Goal: Task Accomplishment & Management: Manage account settings

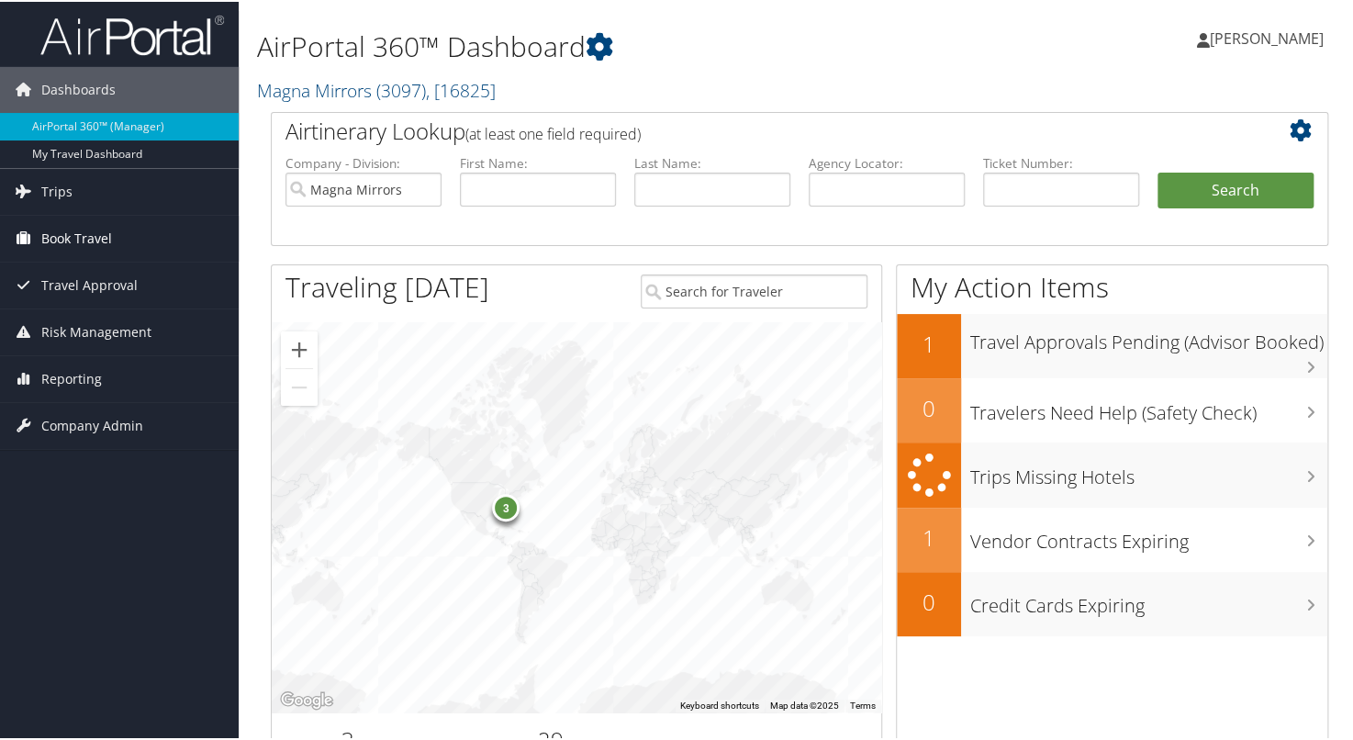
click at [61, 240] on span "Book Travel" at bounding box center [76, 237] width 71 height 46
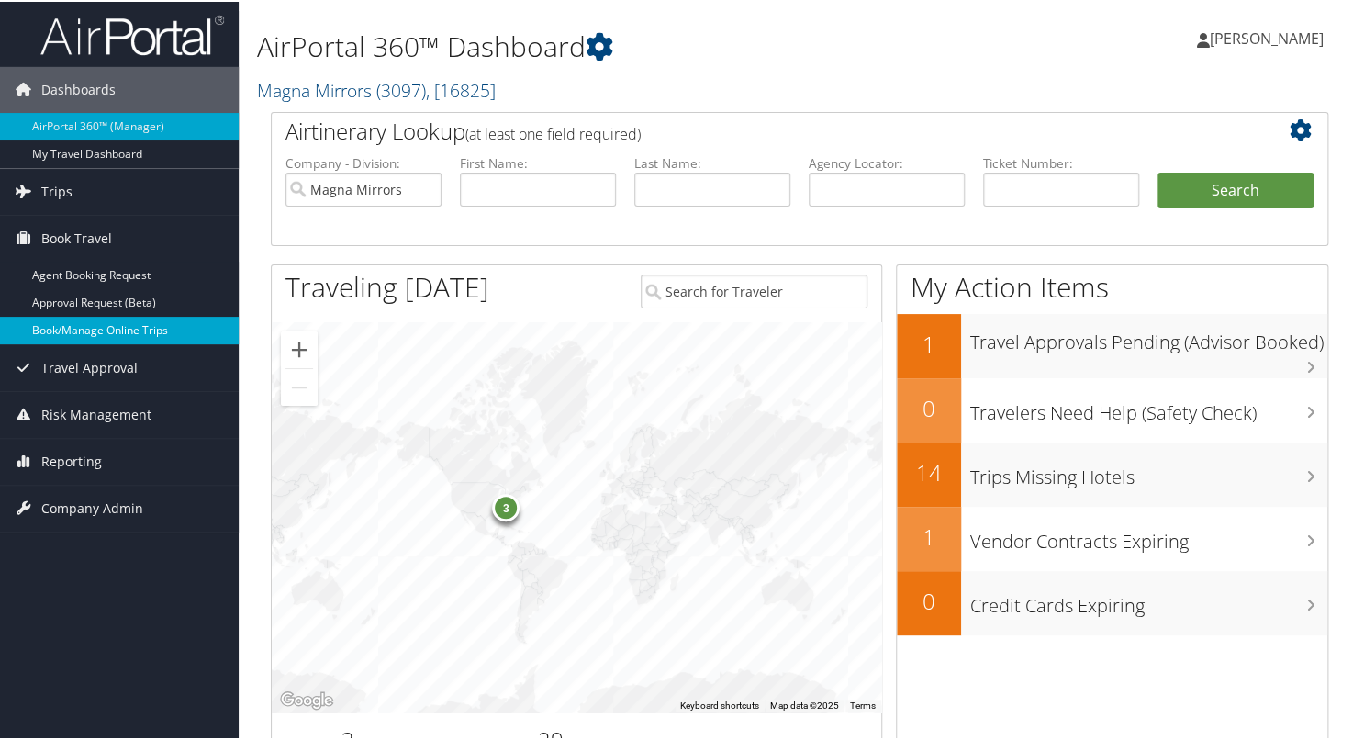
click at [73, 340] on link "Book/Manage Online Trips" at bounding box center [119, 329] width 239 height 28
click at [55, 186] on span "Trips" at bounding box center [56, 190] width 31 height 46
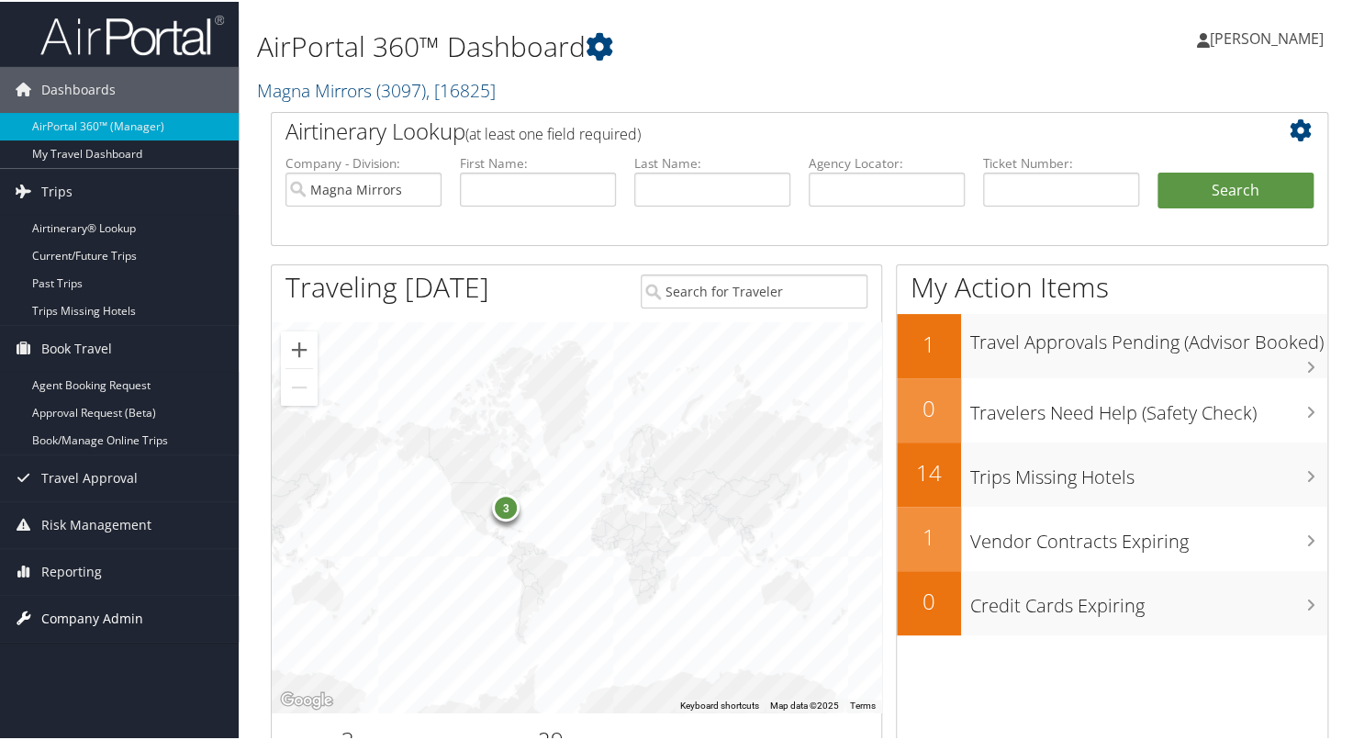
click at [105, 608] on span "Company Admin" at bounding box center [92, 617] width 102 height 46
click at [91, 580] on span "Reporting" at bounding box center [71, 570] width 61 height 46
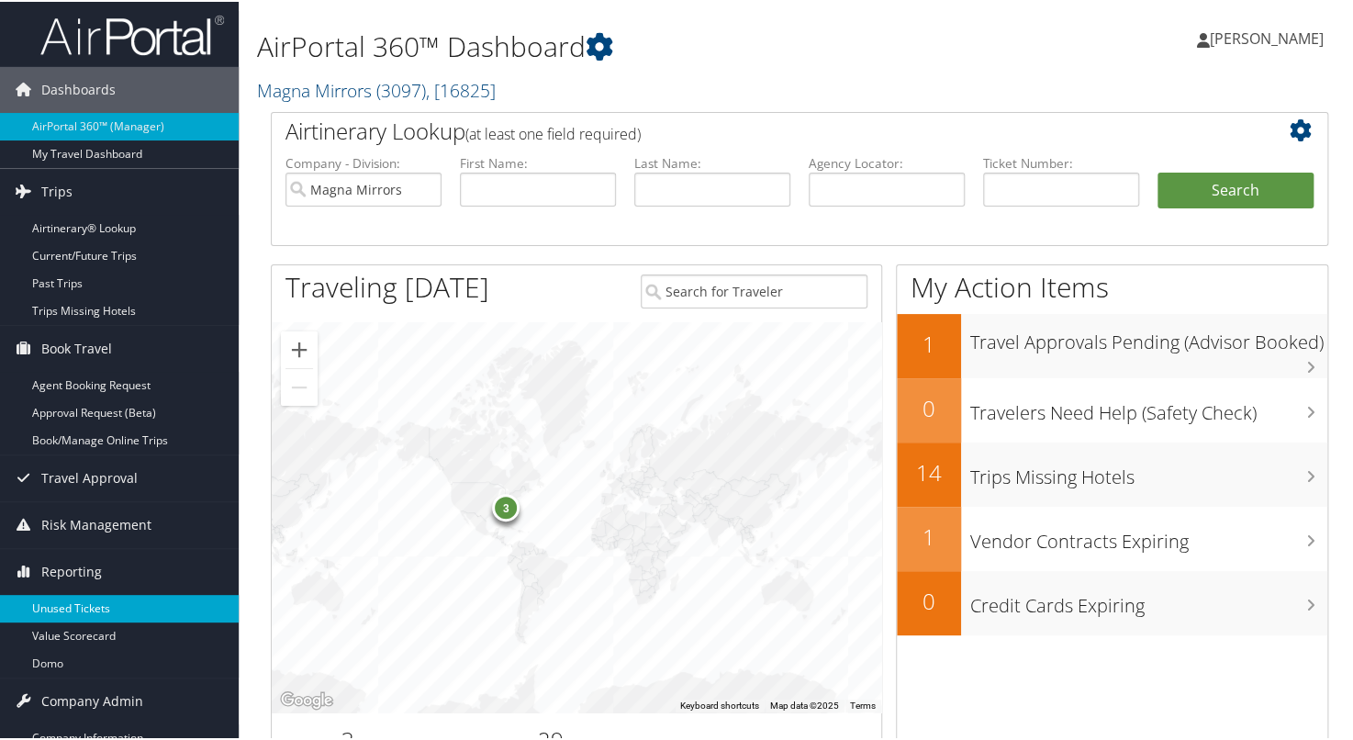
click at [85, 600] on link "Unused Tickets" at bounding box center [119, 607] width 239 height 28
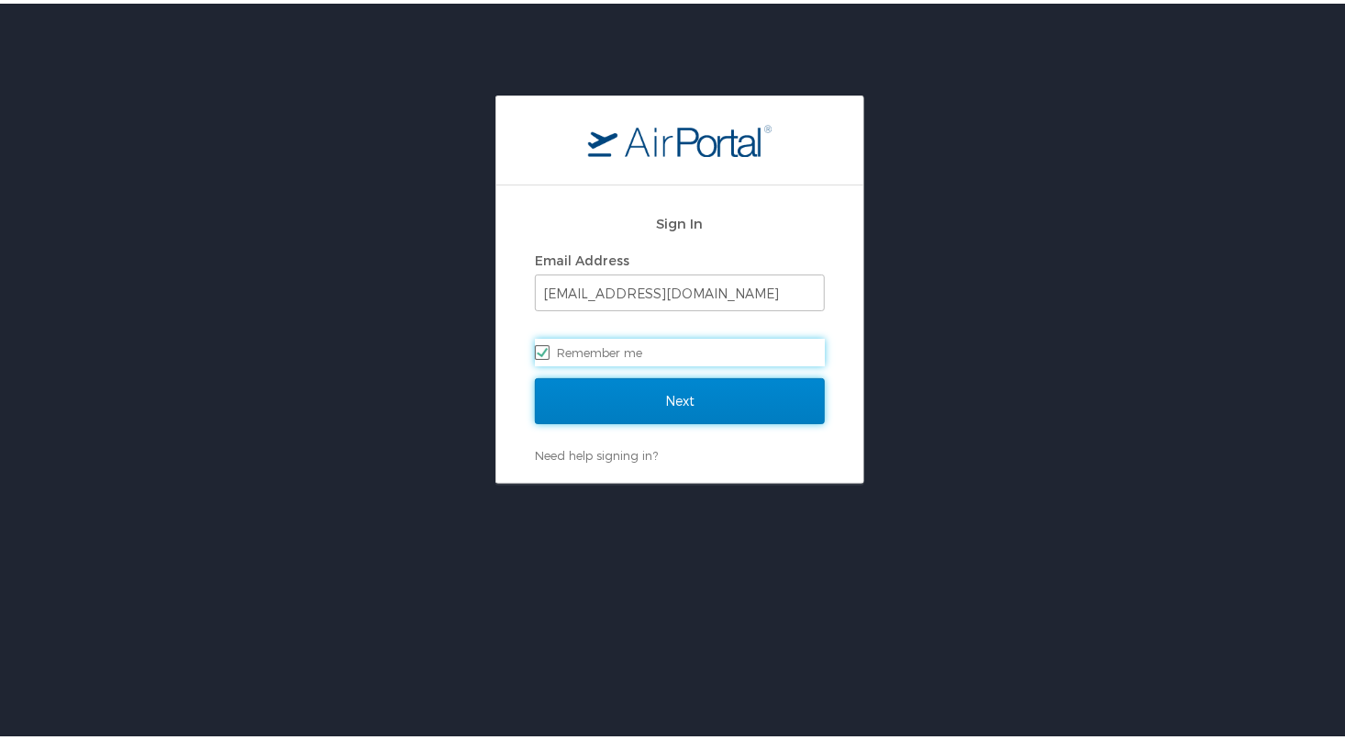
click at [788, 402] on input "Next" at bounding box center [680, 397] width 290 height 46
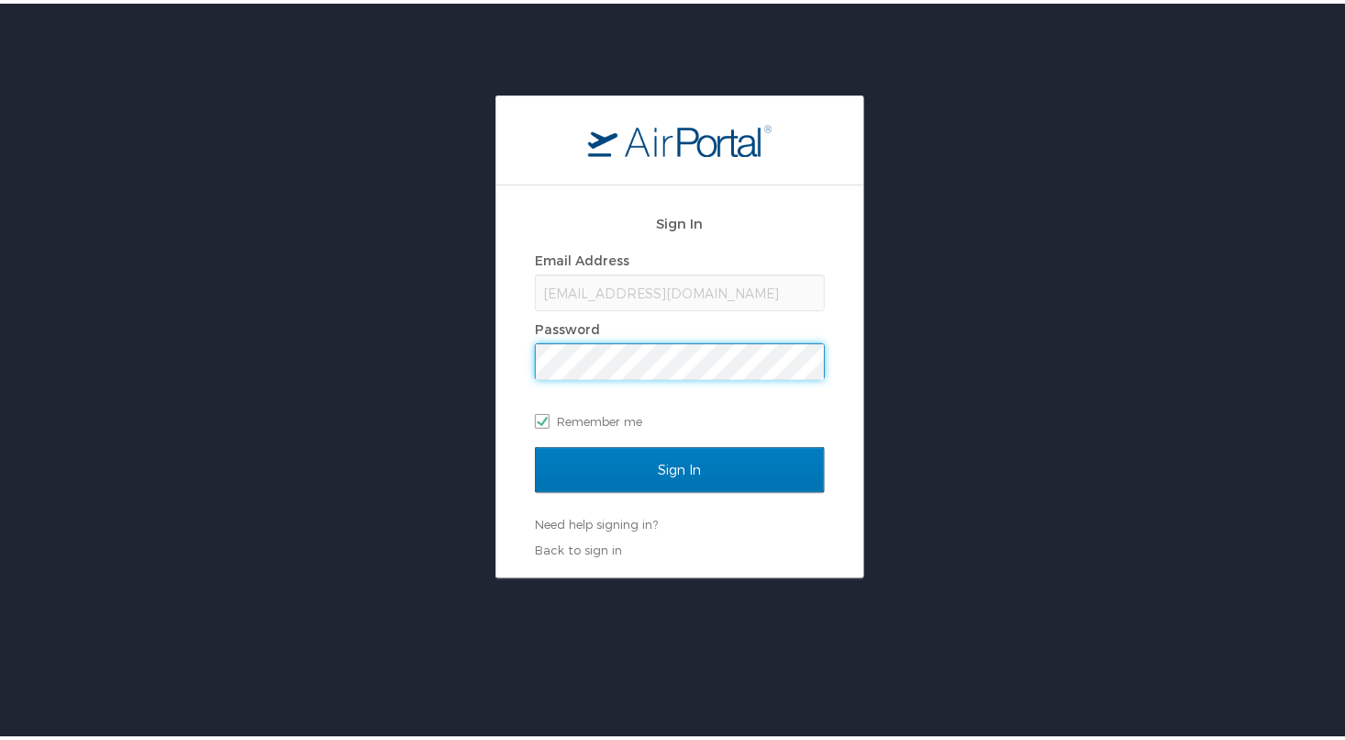
click at [535, 443] on input "Sign In" at bounding box center [680, 466] width 290 height 46
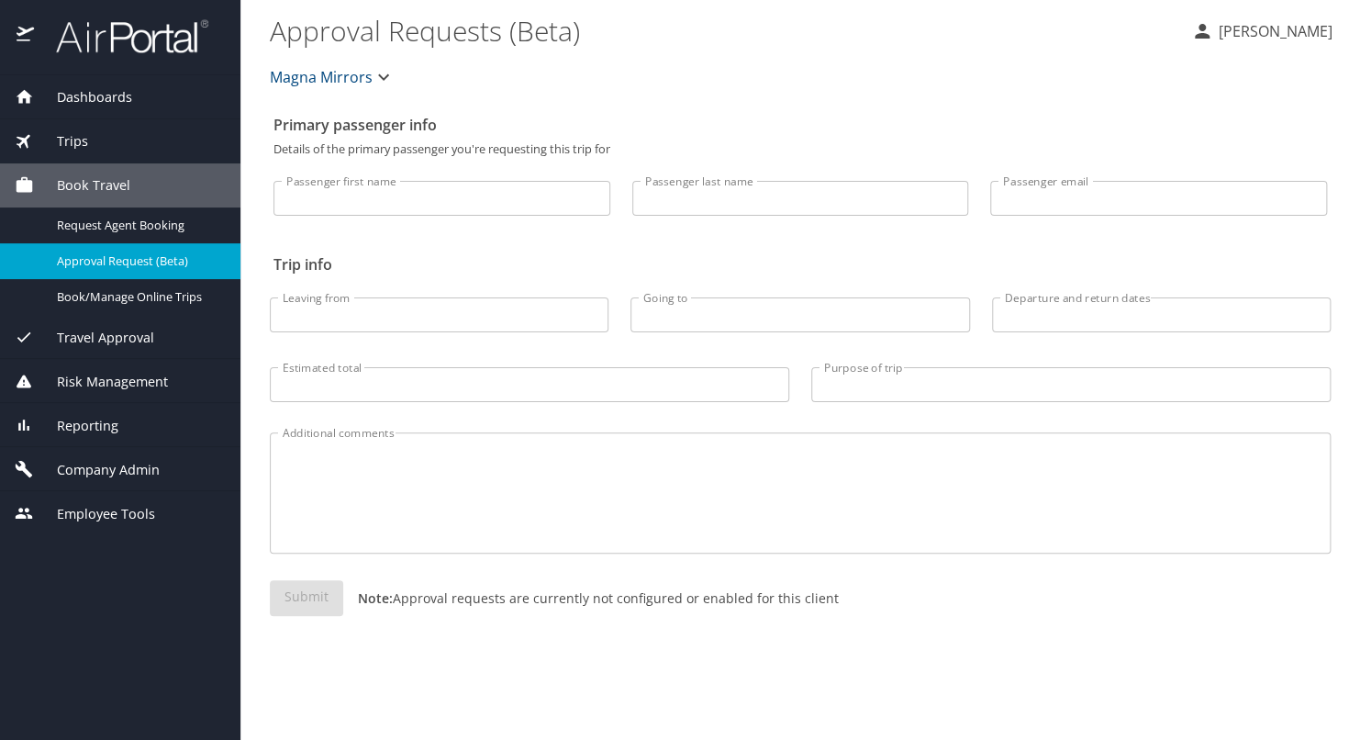
select select "US"
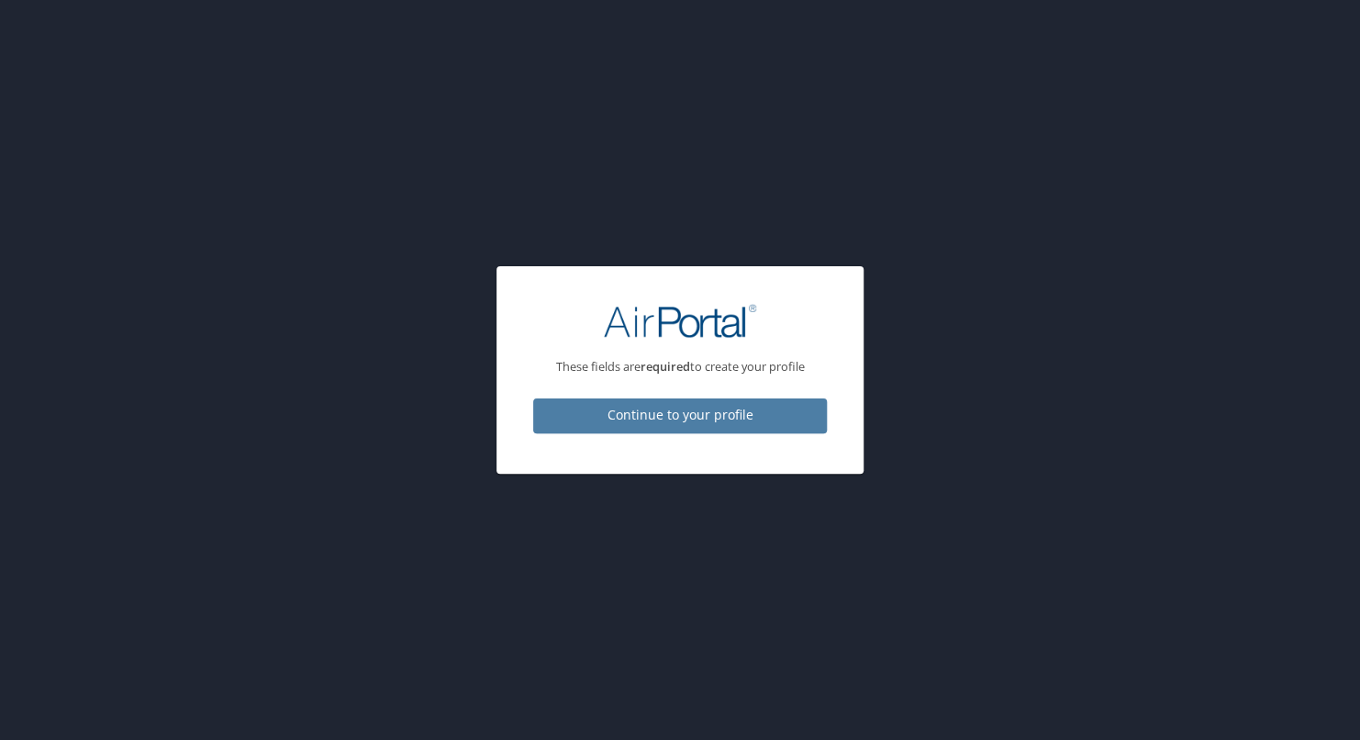
click at [677, 413] on span "Continue to your profile" at bounding box center [680, 415] width 264 height 23
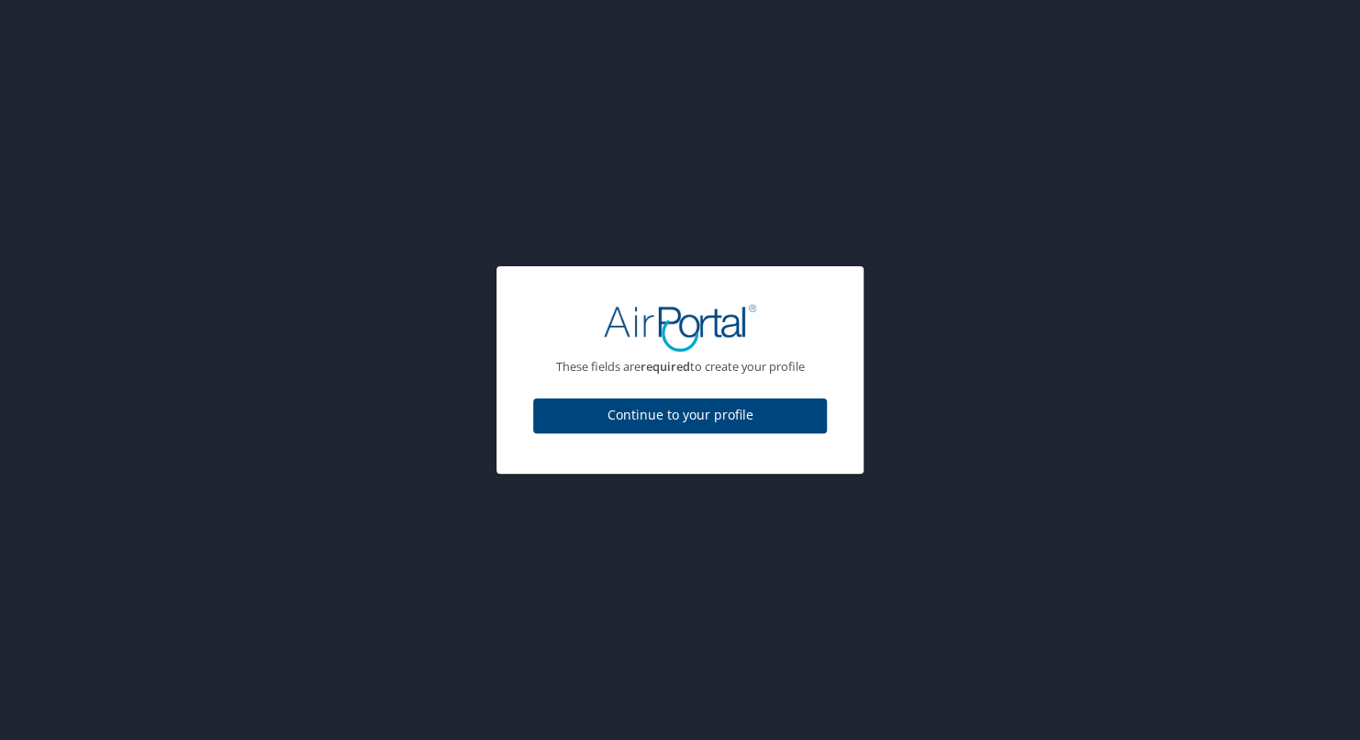
select select "US"
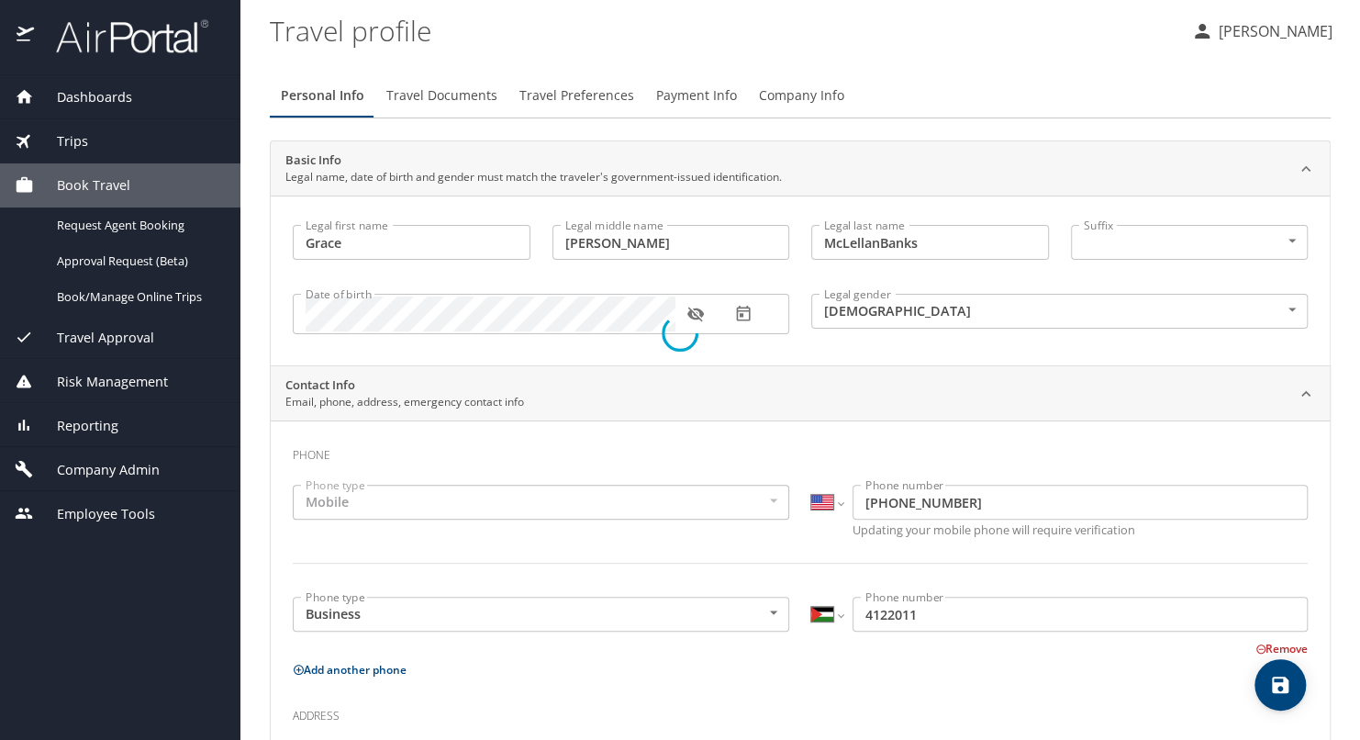
select select "US"
select select "PS"
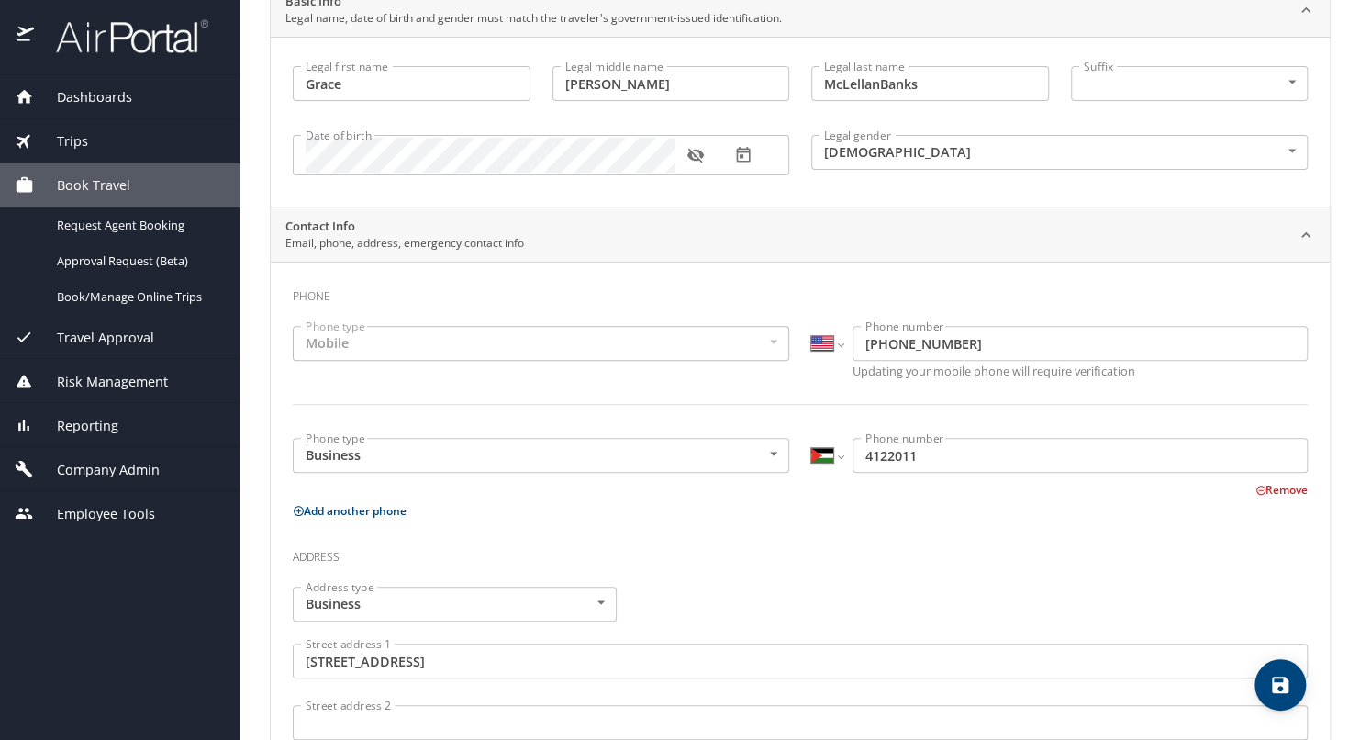
scroll to position [275, 0]
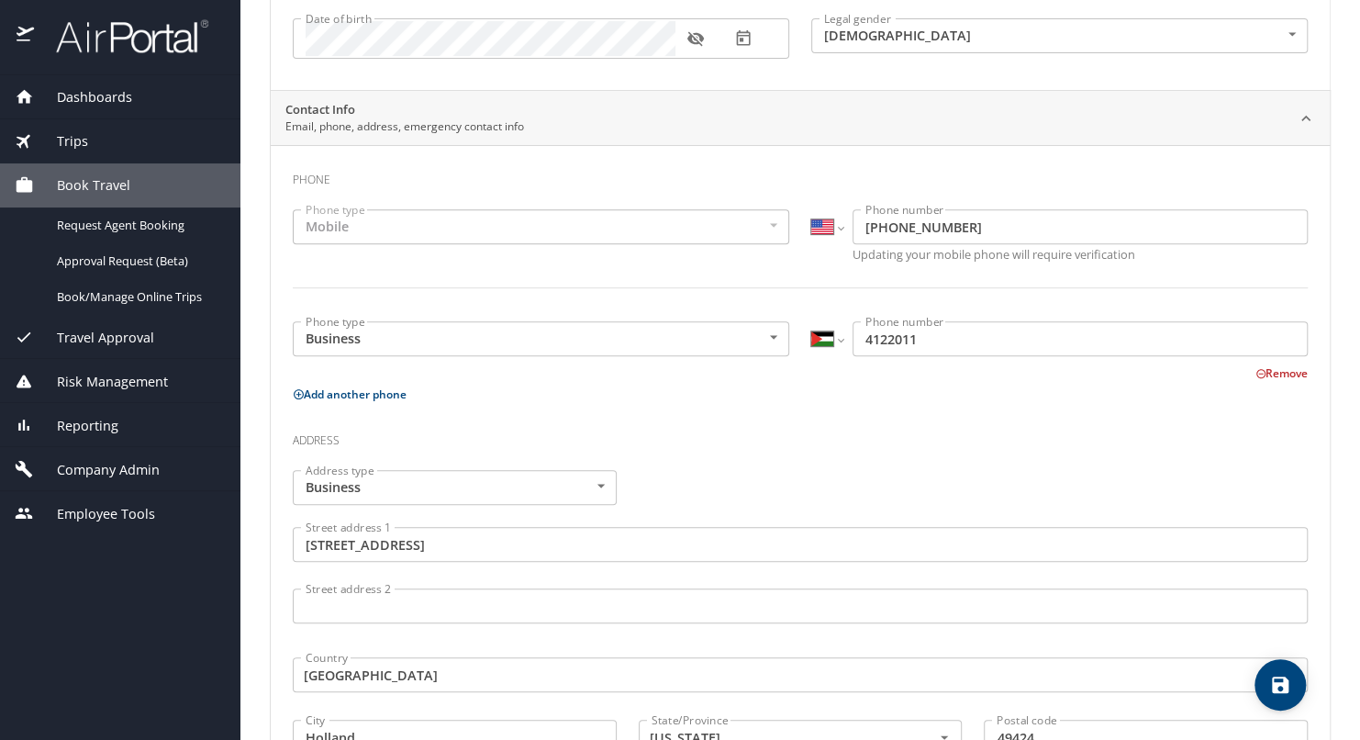
click at [91, 425] on span "Reporting" at bounding box center [76, 426] width 84 height 20
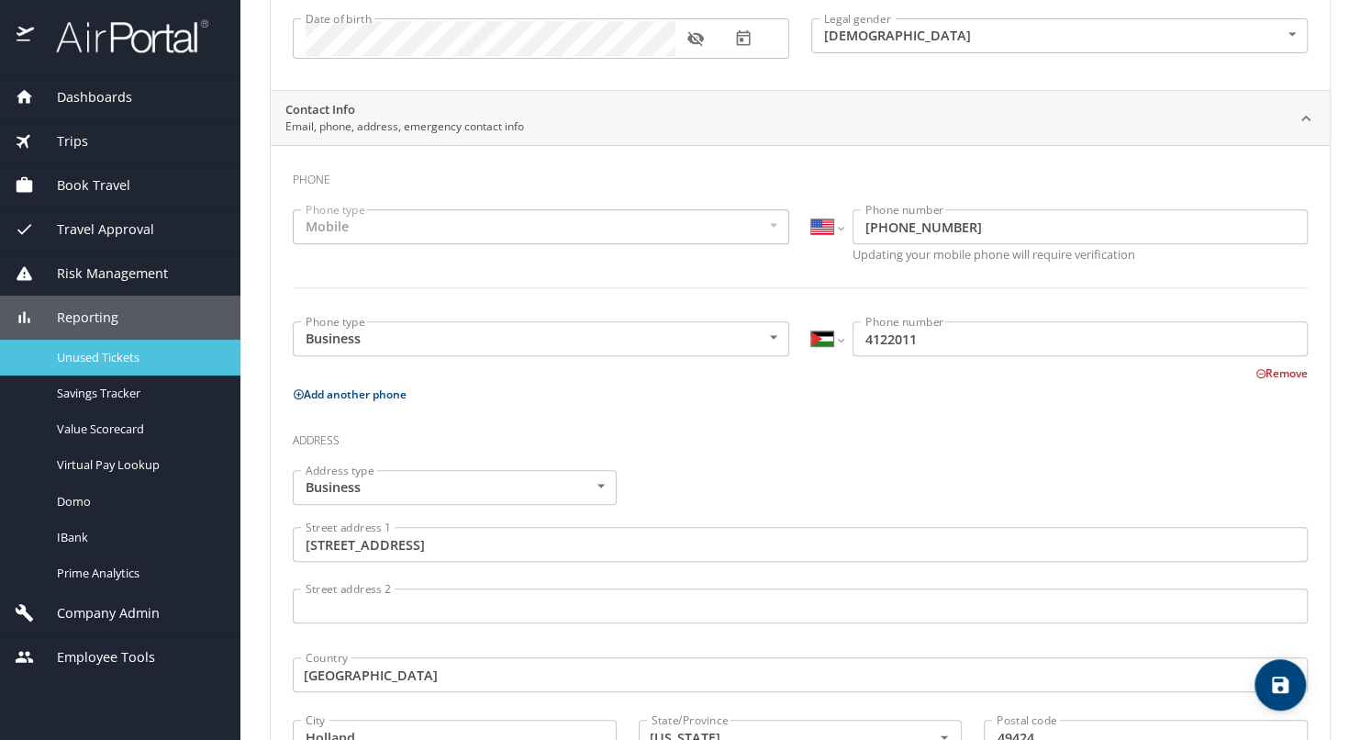
click at [100, 361] on span "Unused Tickets" at bounding box center [138, 357] width 162 height 17
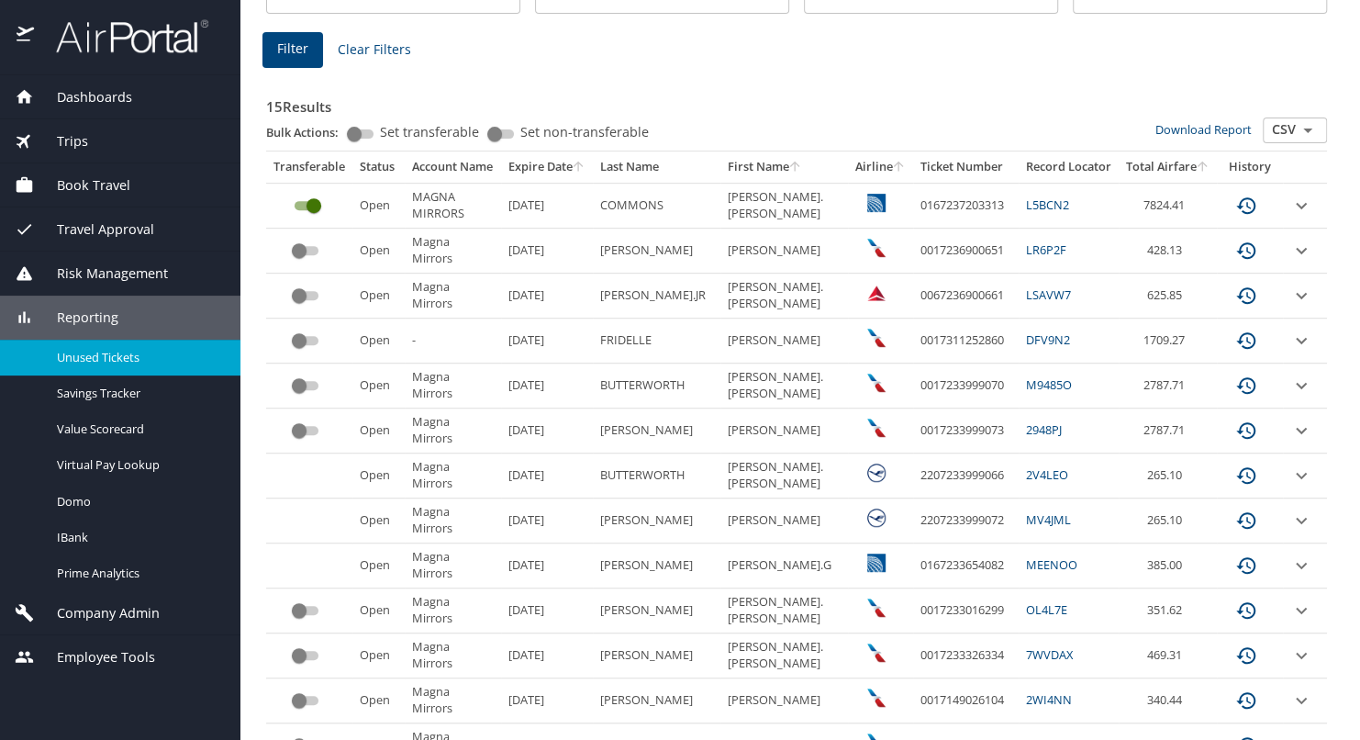
scroll to position [275, 0]
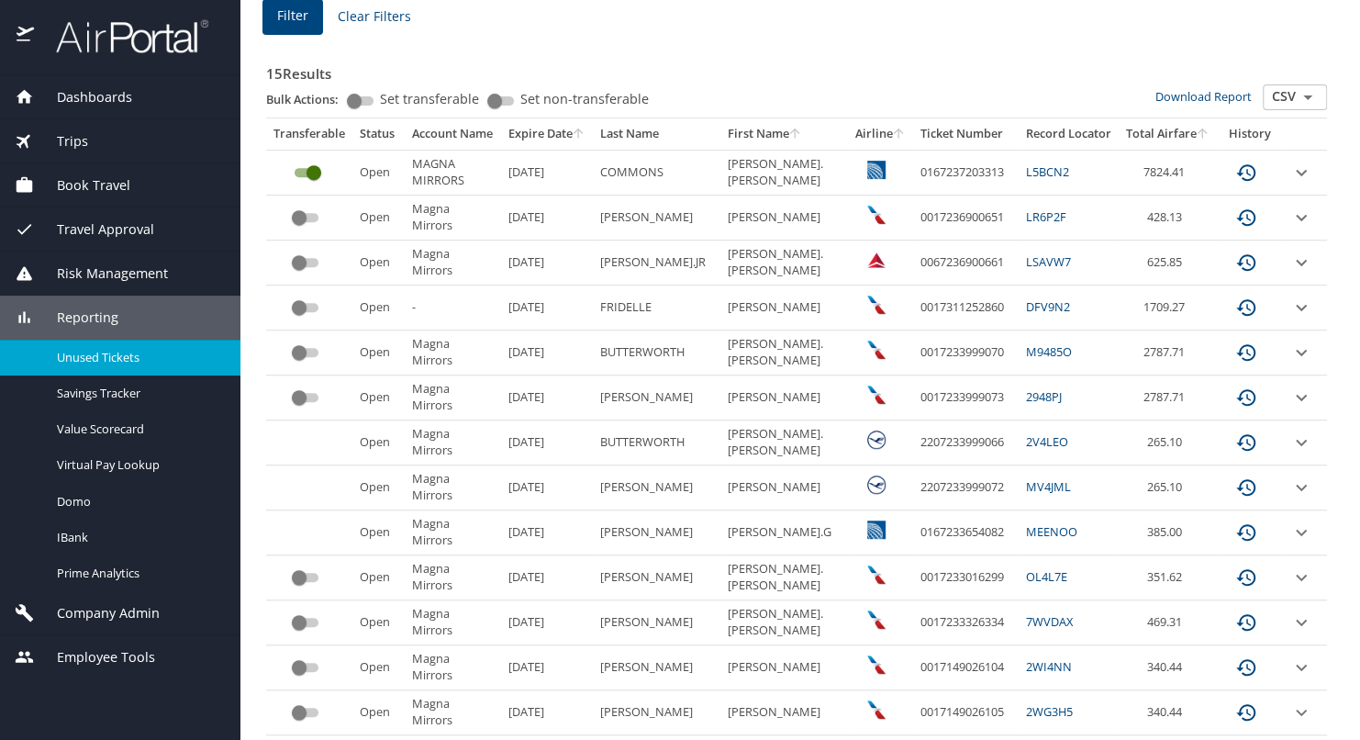
click at [585, 135] on icon "sort" at bounding box center [578, 133] width 15 height 15
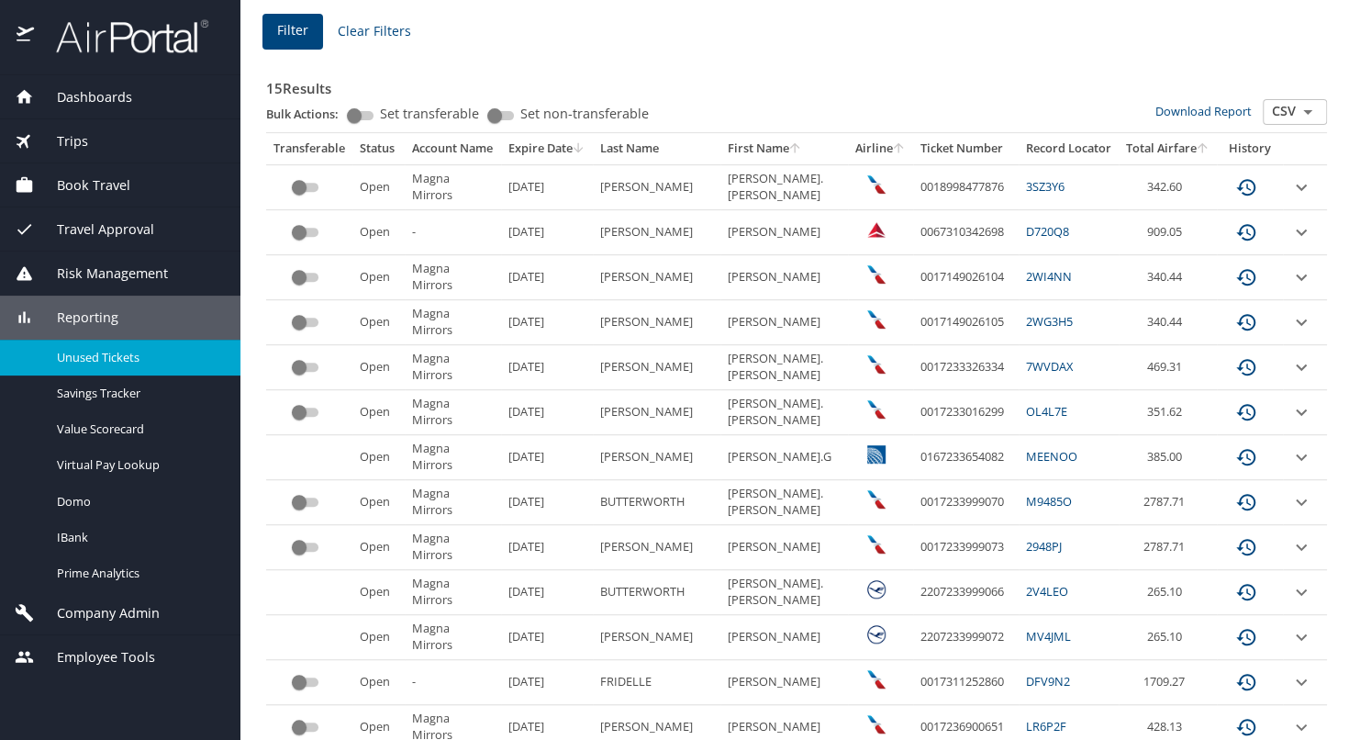
scroll to position [229, 0]
